Goal: Find specific page/section: Find specific page/section

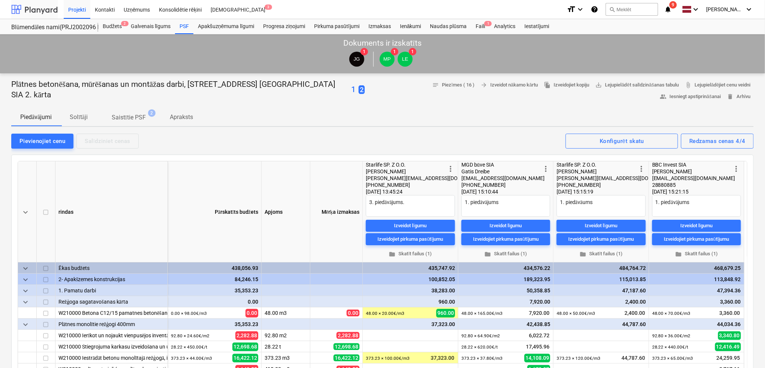
click at [39, 11] on div at bounding box center [34, 9] width 46 height 19
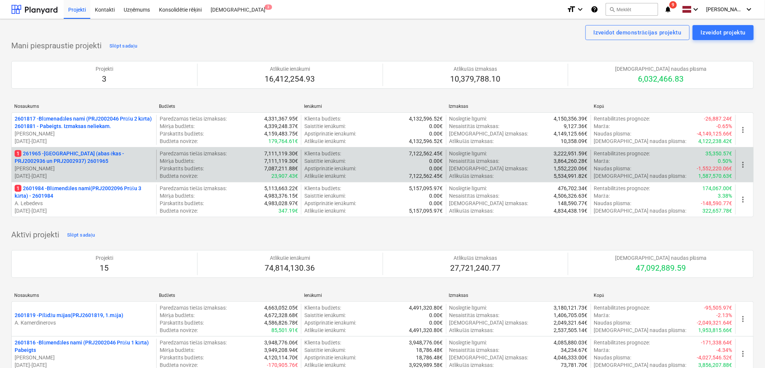
click at [41, 161] on p "1 261965 - [GEOGRAPHIC_DATA] (abas ēkas - PRJ2002936 un PRJ2002937) 2601965" at bounding box center [84, 157] width 139 height 15
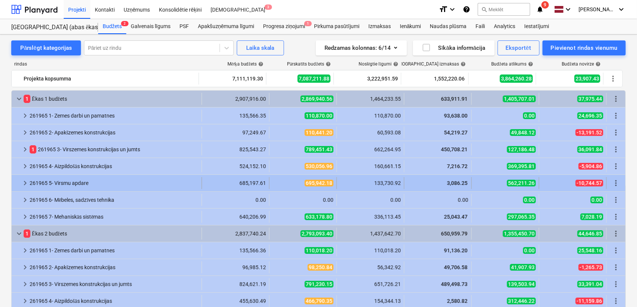
click at [25, 179] on span "keyboard_arrow_right" at bounding box center [25, 183] width 9 height 9
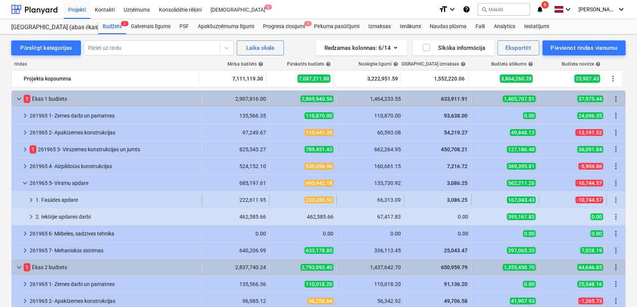
click at [34, 202] on span "keyboard_arrow_right" at bounding box center [31, 200] width 9 height 9
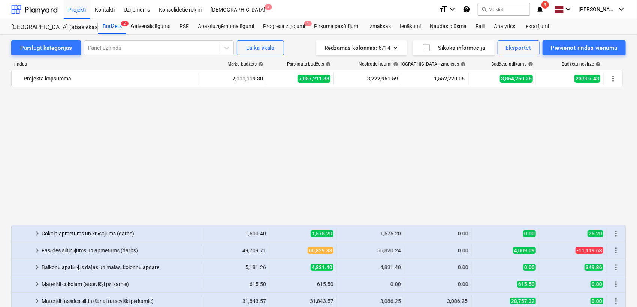
scroll to position [166, 0]
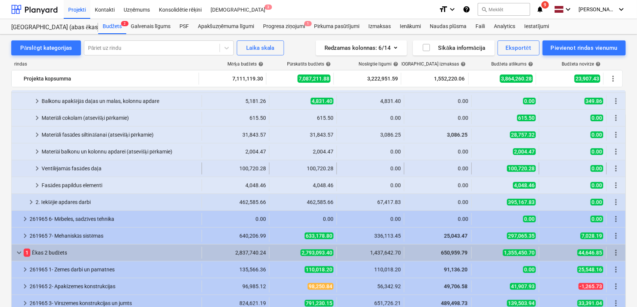
click at [38, 170] on span "keyboard_arrow_right" at bounding box center [37, 168] width 9 height 9
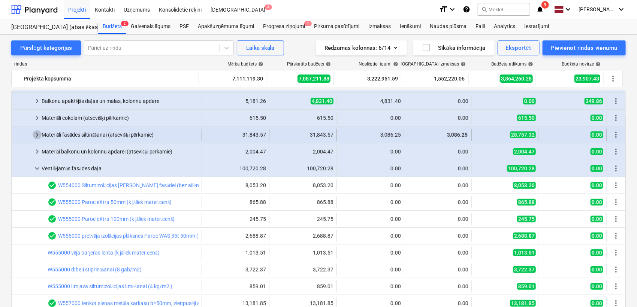
click at [37, 132] on span "keyboard_arrow_right" at bounding box center [37, 134] width 9 height 9
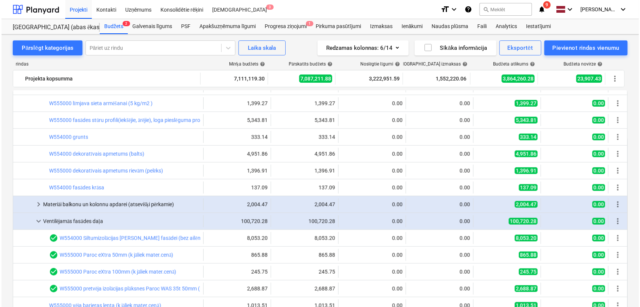
scroll to position [389, 0]
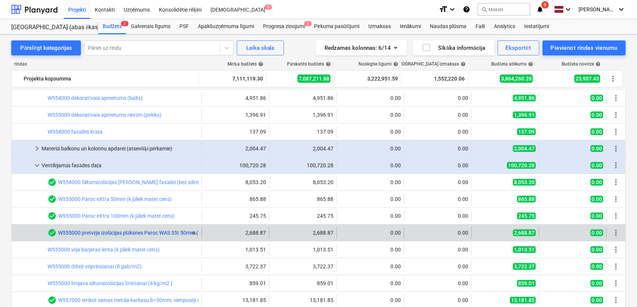
click at [110, 230] on link "W555000 pretvēja izolācijas plāksnes Paroc WAS 35t 50mm (k jāliek mater.cenā)" at bounding box center [149, 233] width 183 height 6
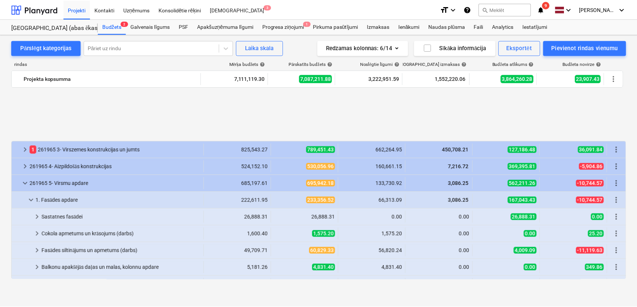
scroll to position [389, 0]
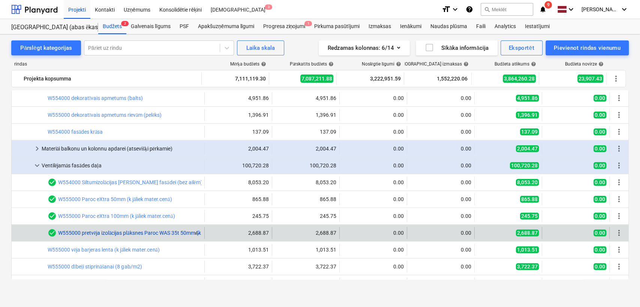
click at [99, 231] on link "W555000 pretvēja izolācijas plāksnes Paroc WAS 35t 50mm (k jāliek mater.cenā)" at bounding box center [149, 233] width 183 height 6
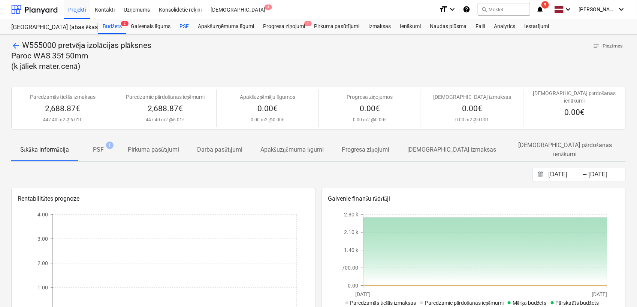
click at [188, 25] on div "PSF" at bounding box center [184, 26] width 18 height 15
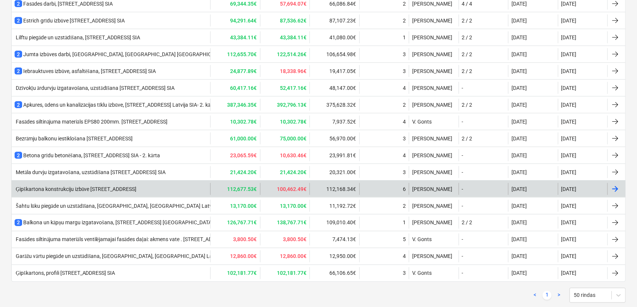
scroll to position [516, 0]
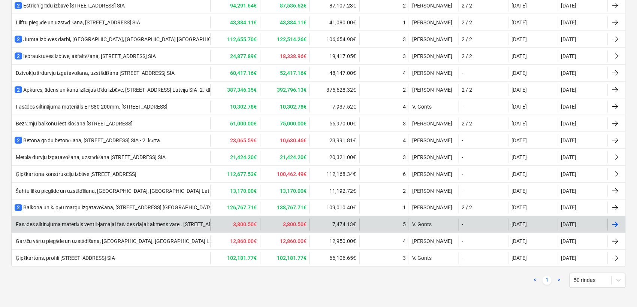
click at [118, 222] on div "Fasādes siltinājuma materiāls ventilējamajai fasādes daļai: akmens vate . [STRE…" at bounding box center [122, 225] width 215 height 6
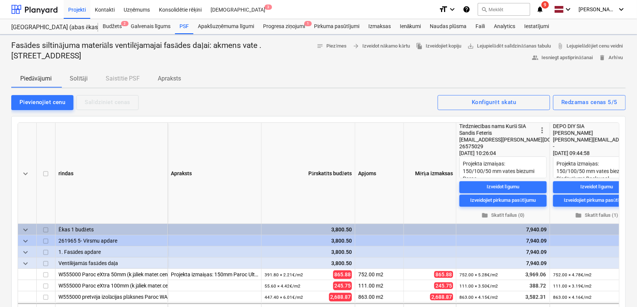
type textarea "x"
